Goal: Task Accomplishment & Management: Manage account settings

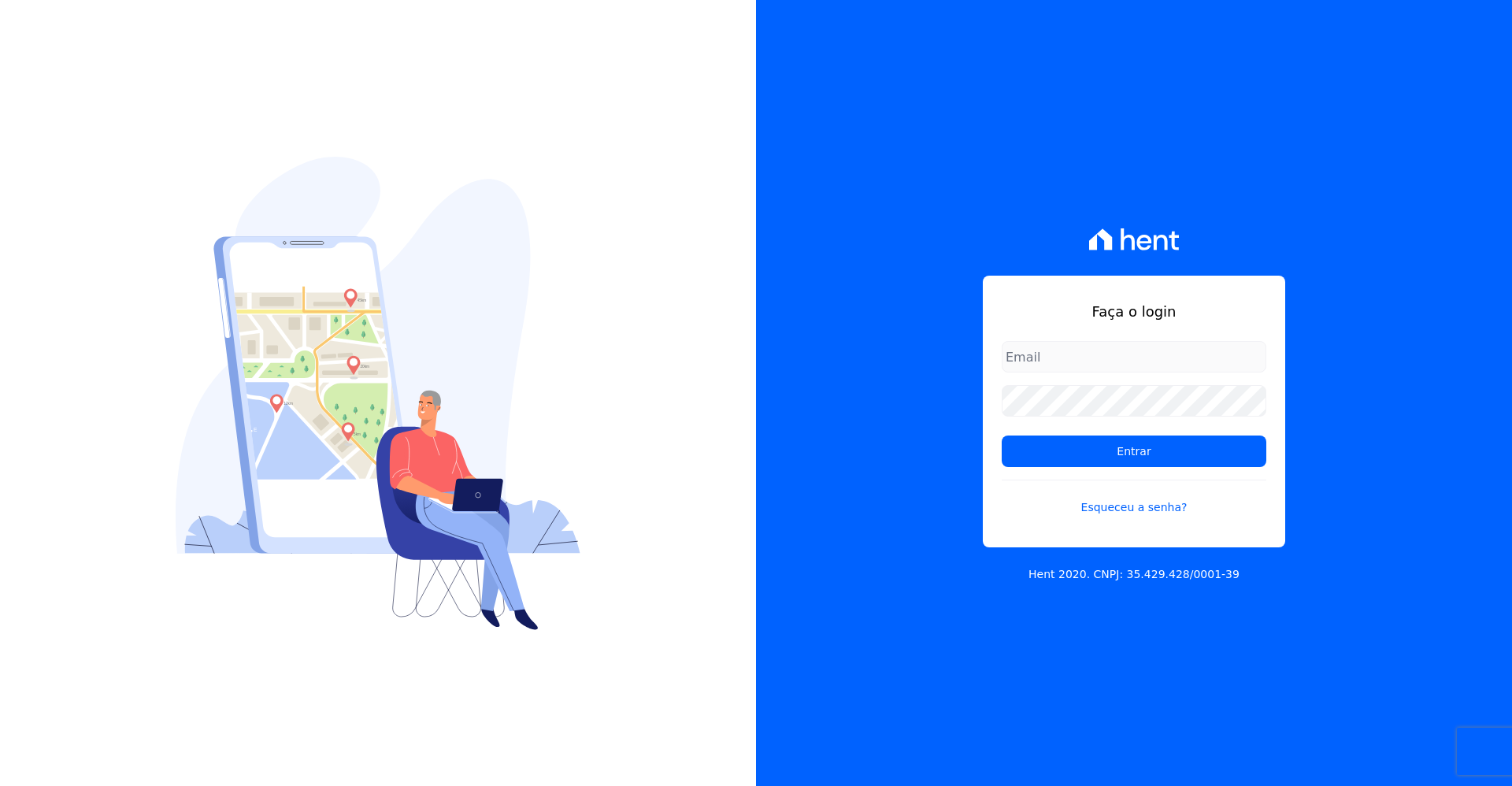
click at [1069, 359] on input "email" at bounding box center [1134, 356] width 265 height 31
type input "[EMAIL_ADDRESS][DOMAIN_NAME]"
click at [1002, 435] on input "Entrar" at bounding box center [1134, 450] width 265 height 31
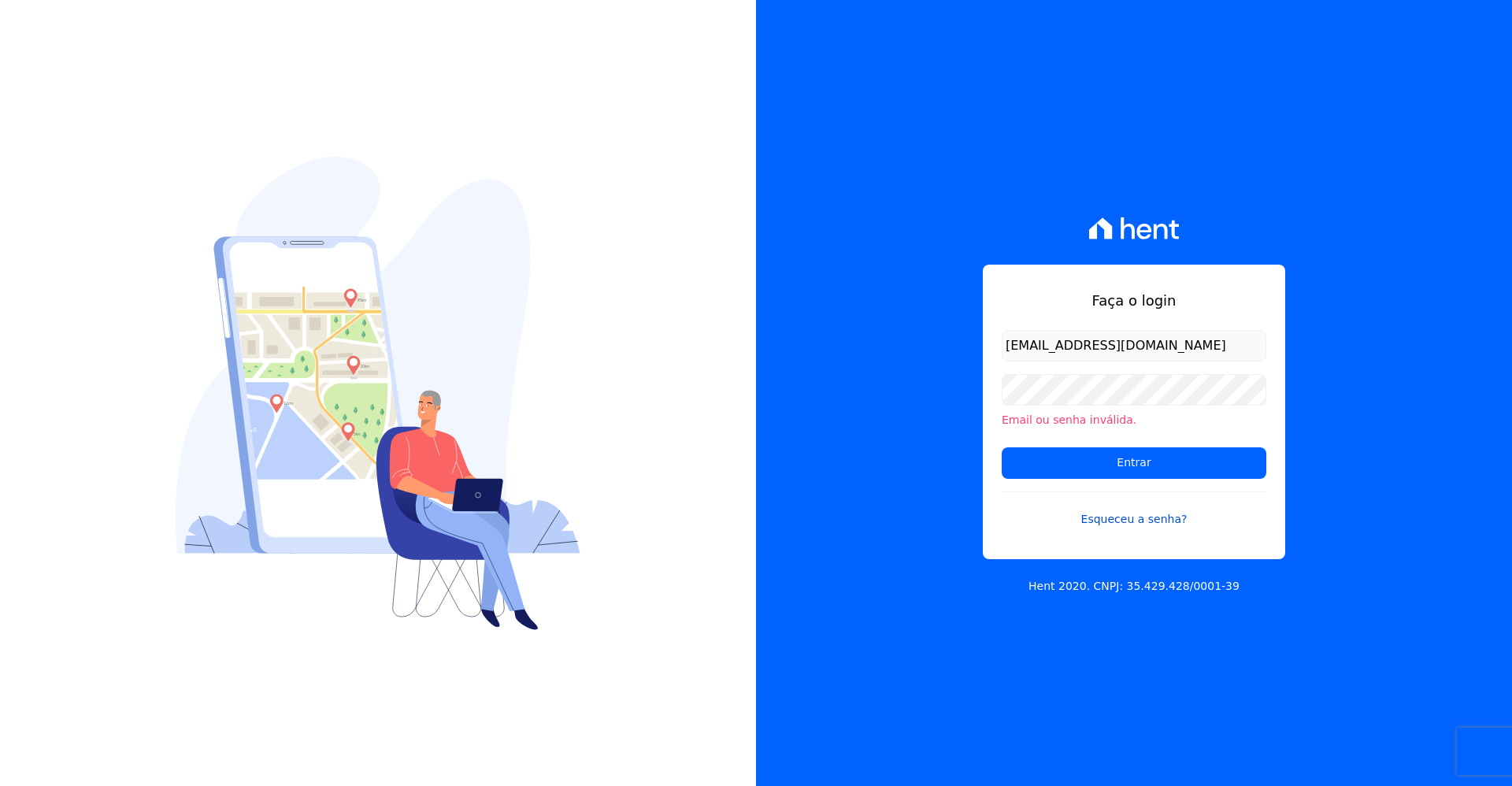
click at [1121, 514] on link "Esqueceu a senha?" at bounding box center [1134, 509] width 265 height 37
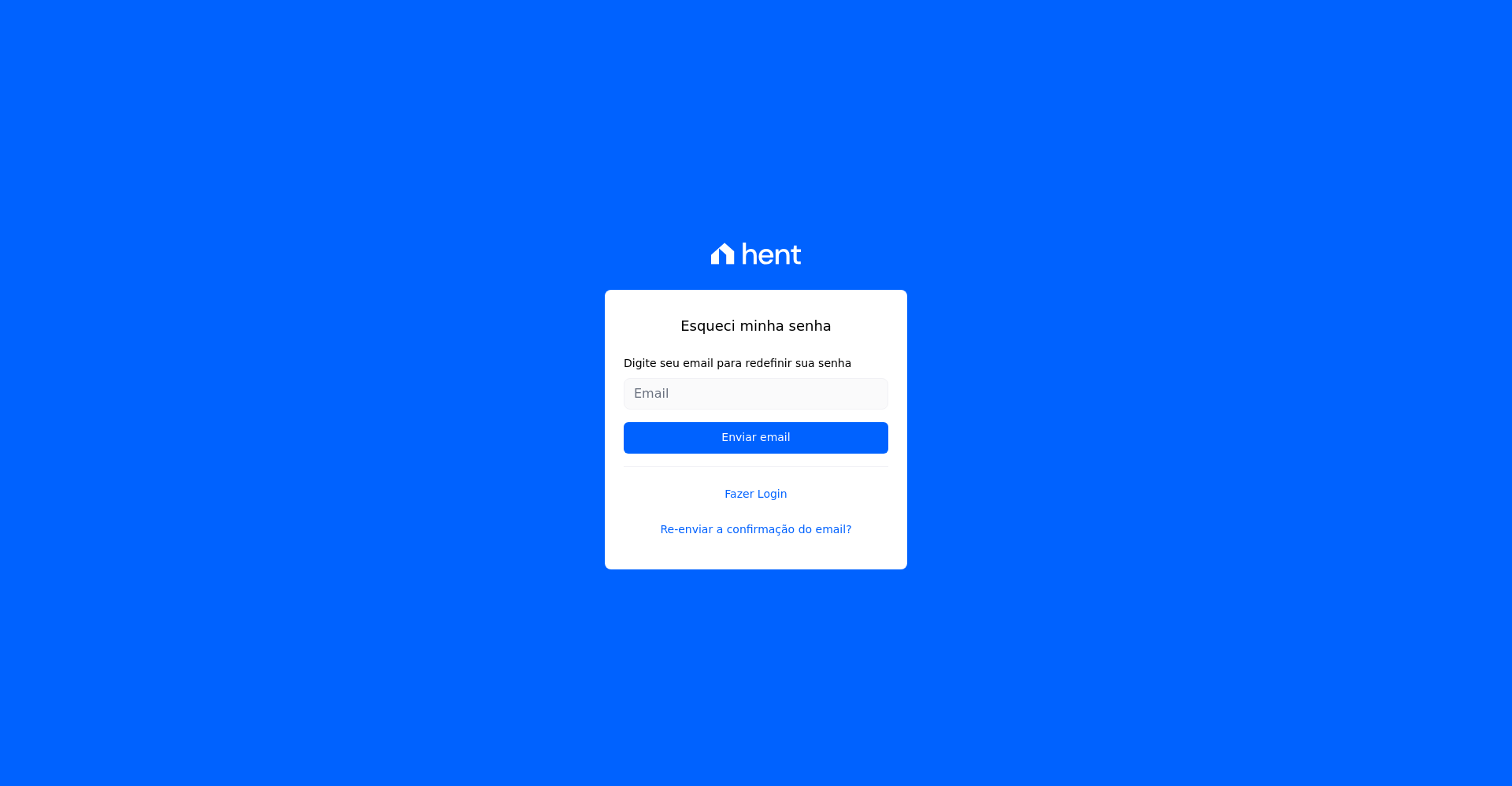
click at [808, 395] on input "Digite seu email para redefinir sua senha" at bounding box center [756, 393] width 265 height 31
type input "[EMAIL_ADDRESS][DOMAIN_NAME]"
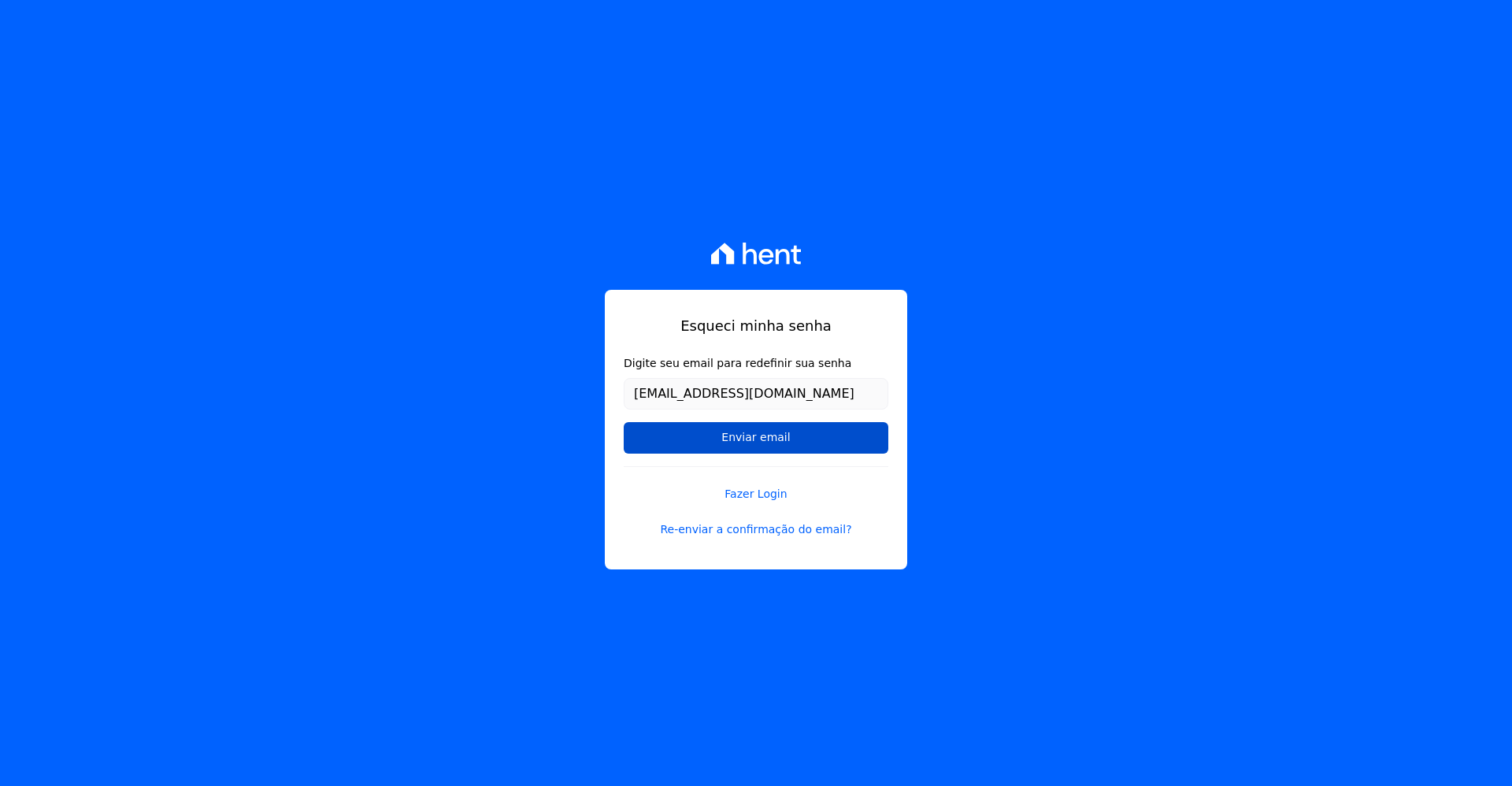
click at [757, 439] on input "Enviar email" at bounding box center [756, 437] width 265 height 31
click at [793, 427] on input "Enviar email" at bounding box center [756, 437] width 265 height 31
click at [801, 530] on link "Re-enviar a confirmação do email?" at bounding box center [756, 530] width 265 height 17
